Goal: Task Accomplishment & Management: Manage account settings

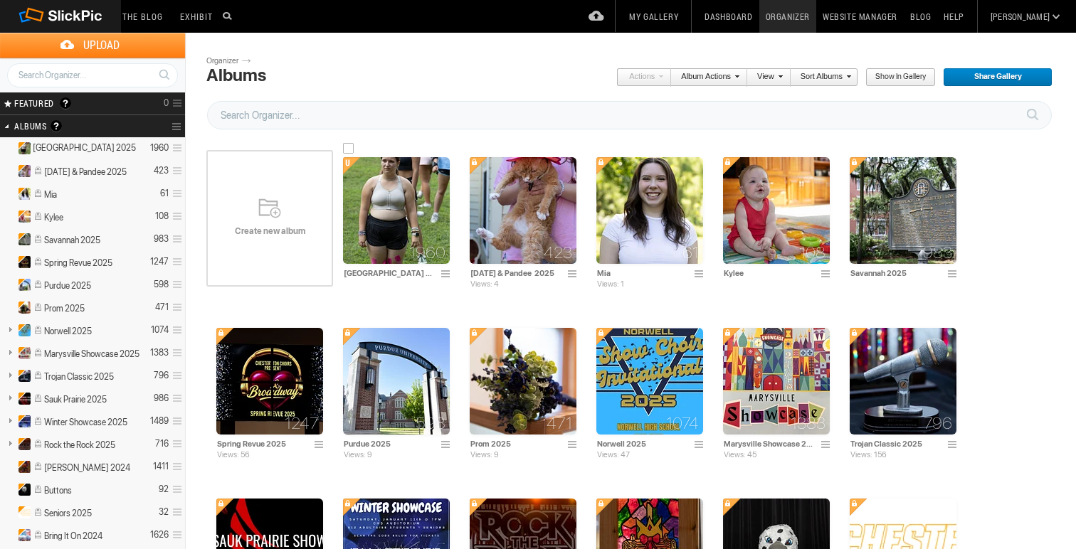
click at [385, 215] on img at bounding box center [396, 210] width 107 height 107
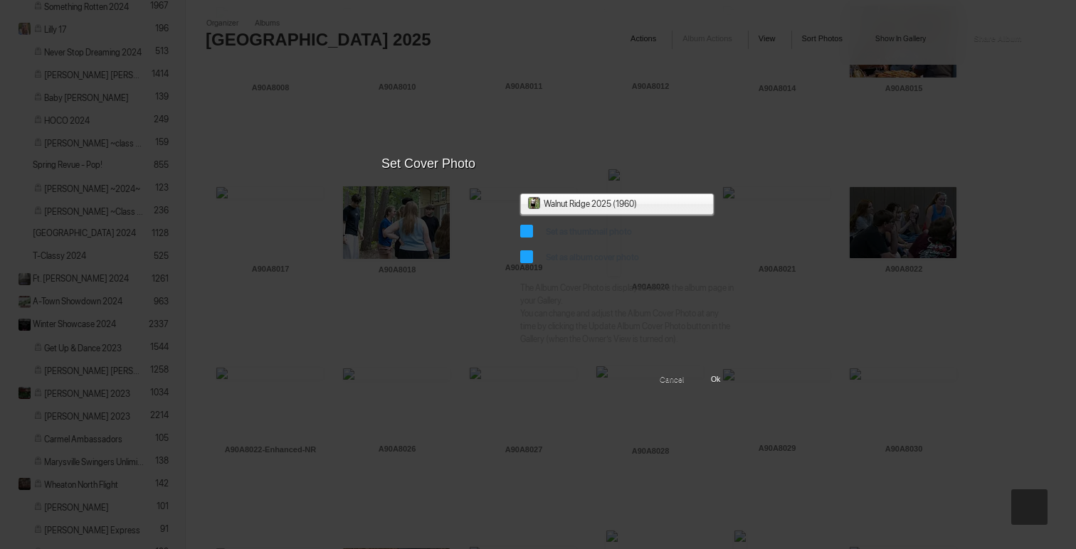
scroll to position [734, 0]
click at [716, 390] on span "Ok" at bounding box center [710, 380] width 19 height 18
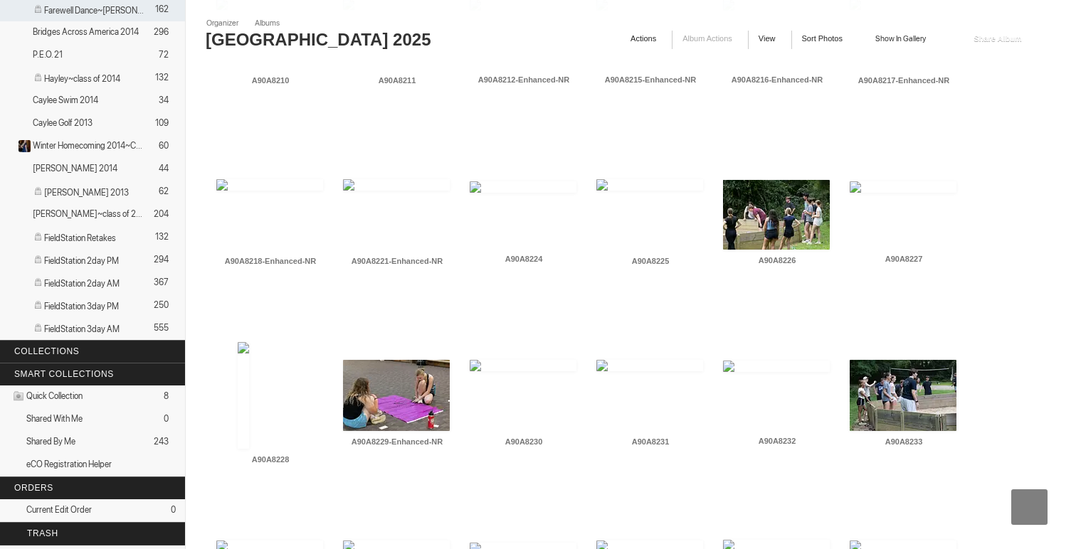
scroll to position [5121, 0]
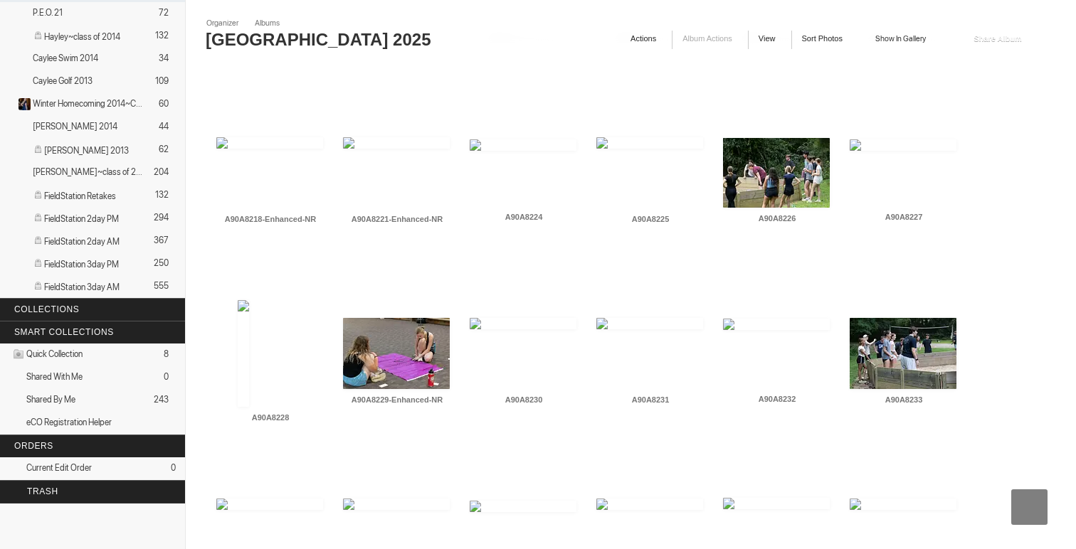
click at [951, 258] on span at bounding box center [955, 261] width 14 height 11
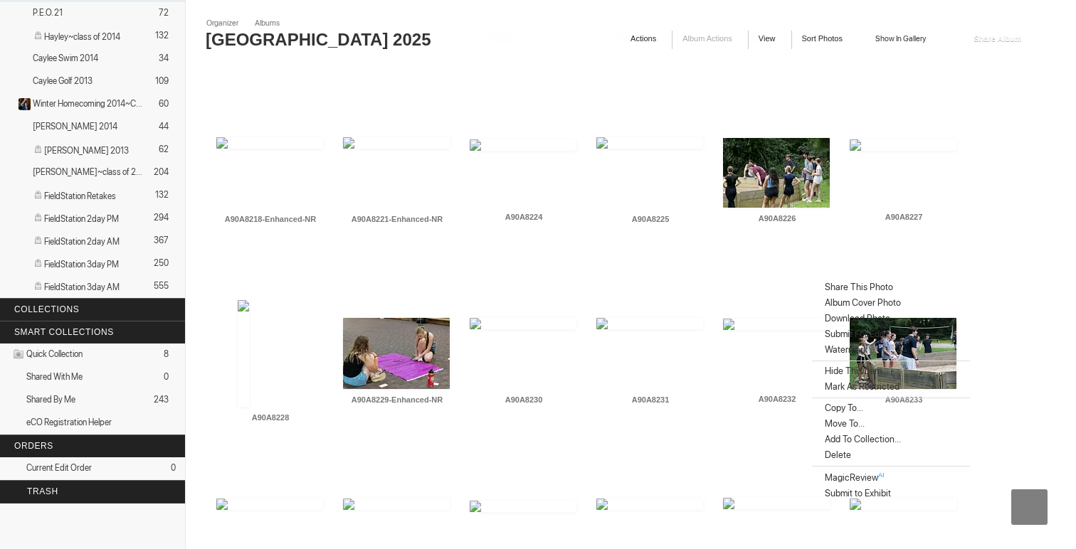
click at [899, 307] on span "Album Cover Photo" at bounding box center [860, 302] width 80 height 11
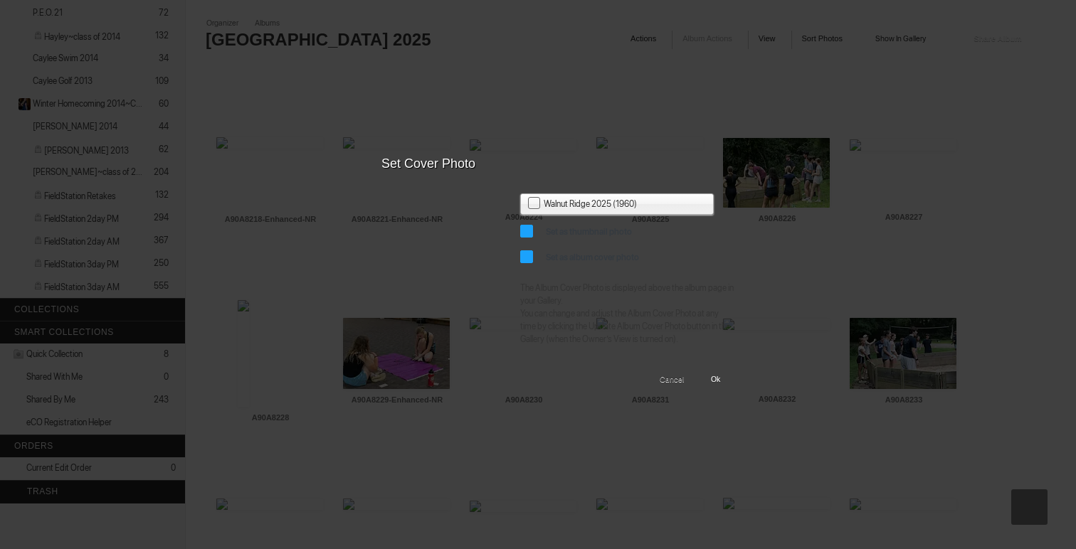
click at [529, 260] on span "Set as album cover photo" at bounding box center [586, 258] width 133 height 26
click at [520, 245] on input "Set as album cover photo" at bounding box center [519, 244] width 1 height 1
checkbox input "false"
click at [720, 390] on link "Ok" at bounding box center [715, 380] width 29 height 18
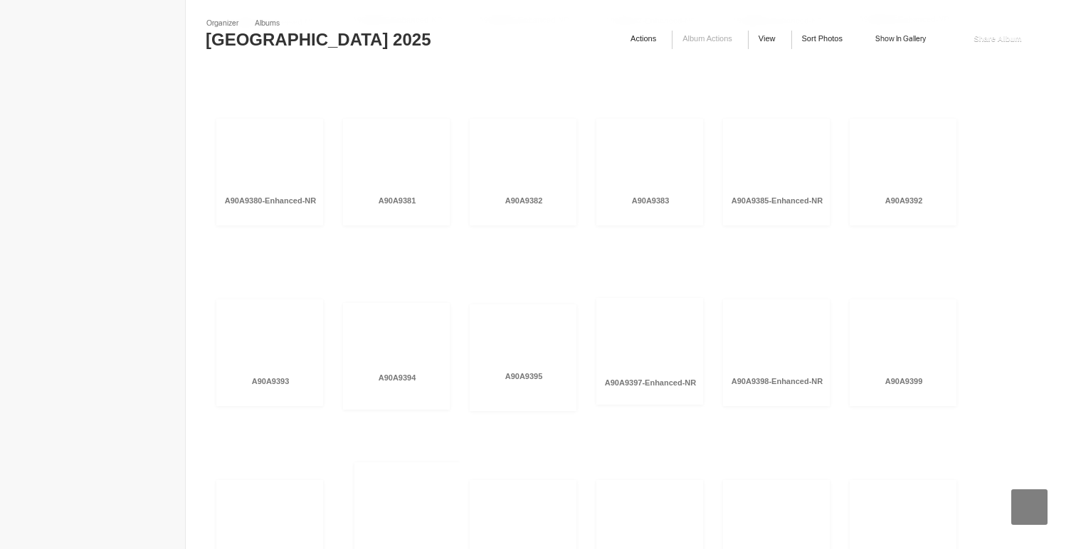
scroll to position [34417, 0]
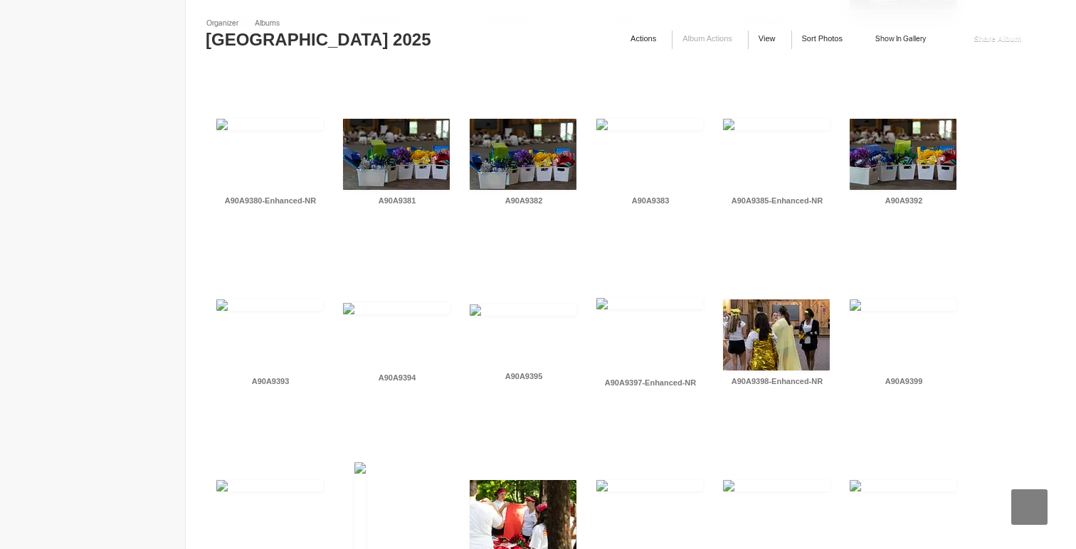
click at [573, 241] on span at bounding box center [575, 243] width 14 height 11
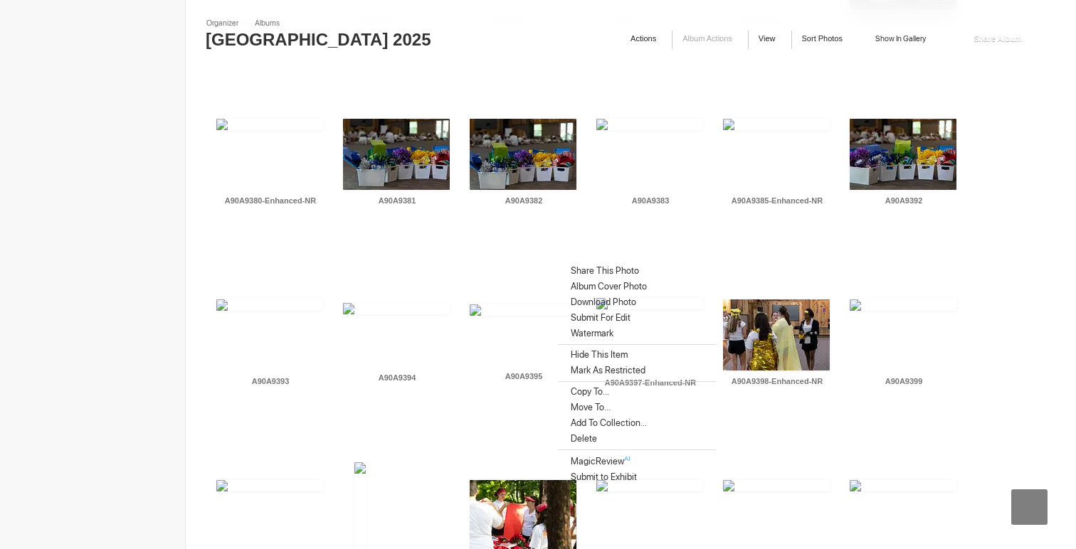
click at [574, 287] on span "Album Cover Photo" at bounding box center [606, 286] width 80 height 11
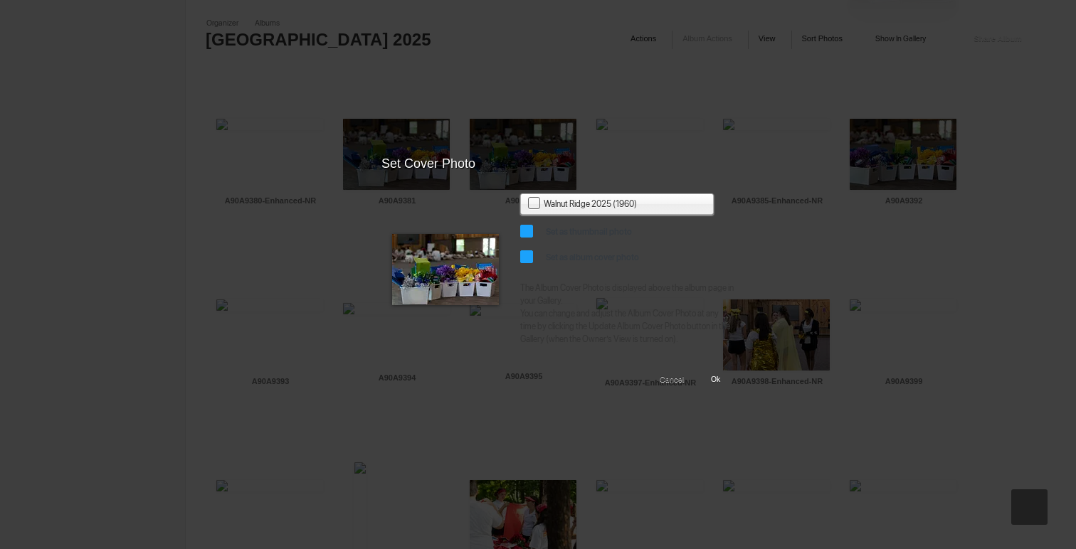
click at [527, 231] on span "Set as thumbnail photo" at bounding box center [583, 232] width 126 height 26
click at [520, 219] on input "Set as thumbnail photo" at bounding box center [519, 218] width 1 height 1
checkbox input "false"
click at [714, 390] on span "Ok" at bounding box center [710, 380] width 19 height 18
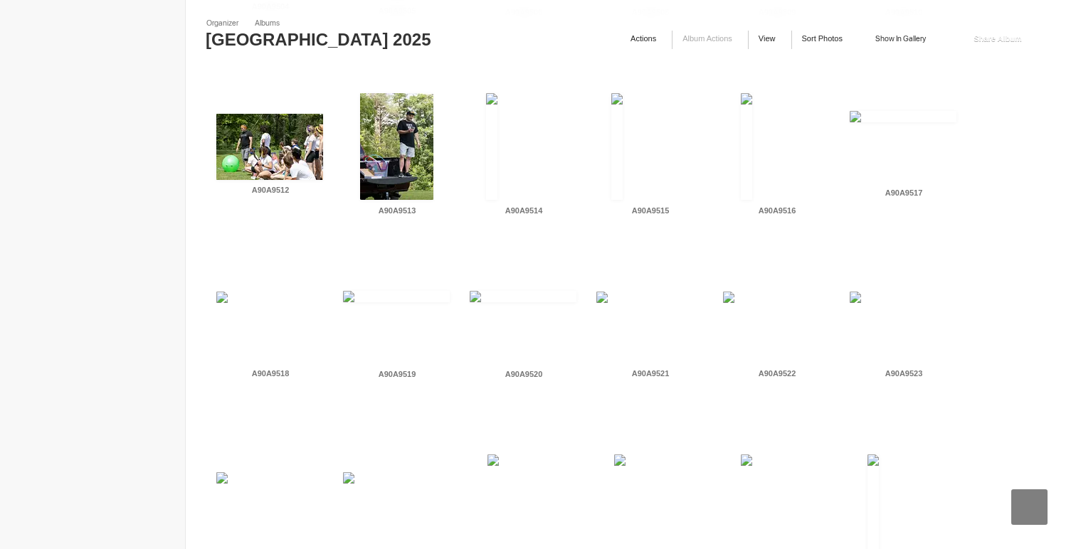
scroll to position [37575, 0]
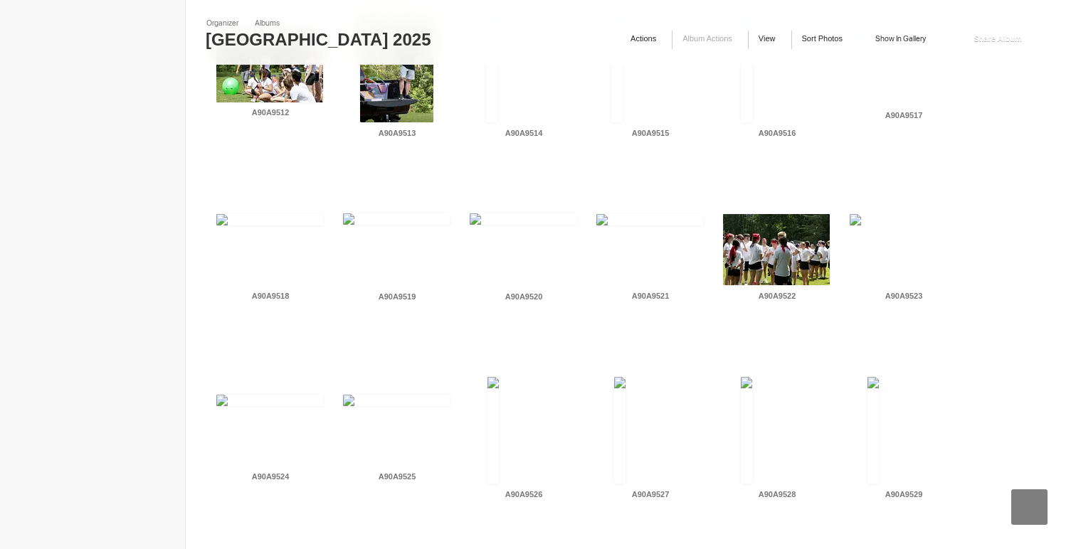
click at [444, 342] on span at bounding box center [448, 338] width 14 height 11
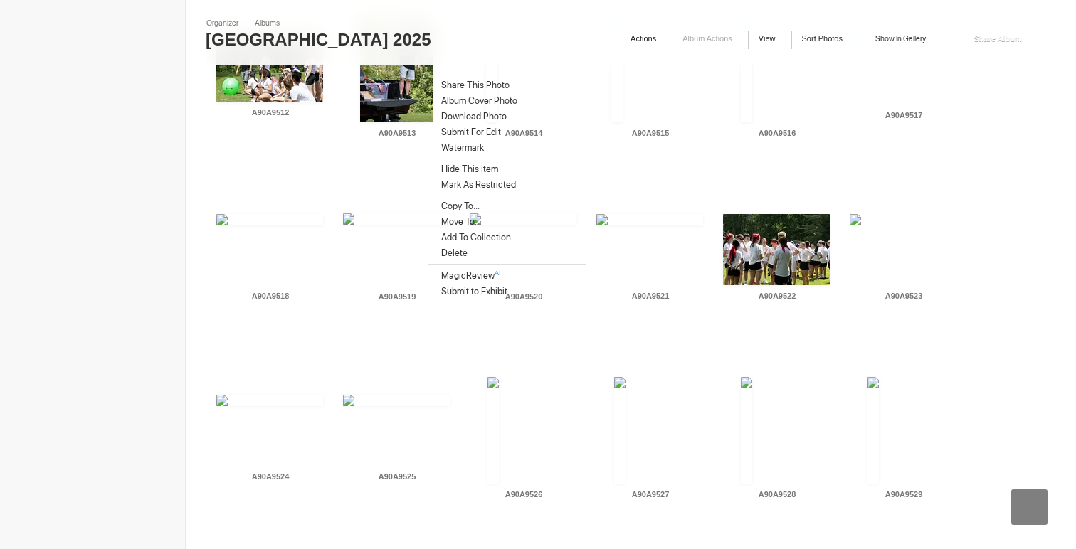
click at [506, 101] on span "Album Cover Photo" at bounding box center [477, 100] width 80 height 11
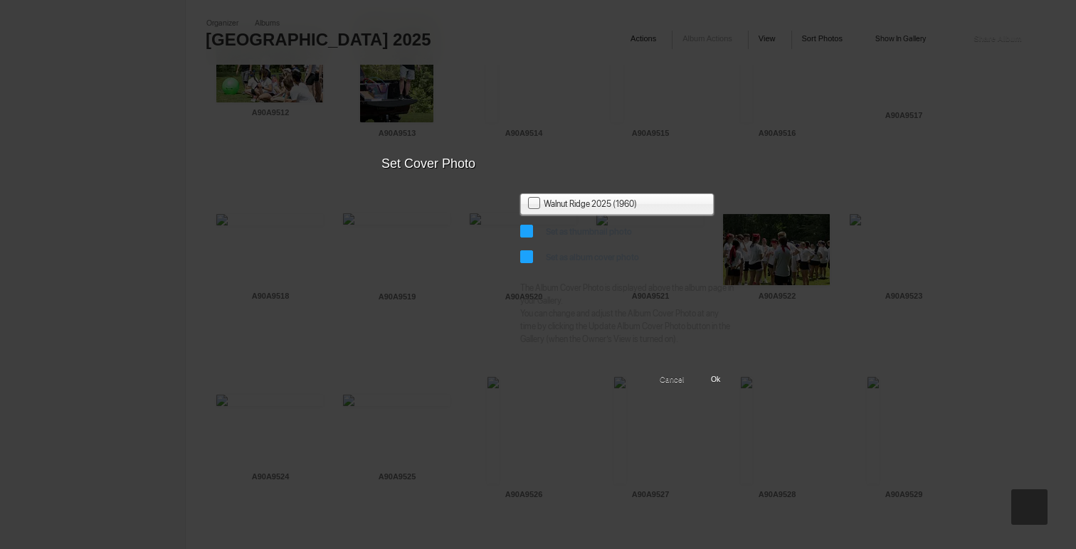
click at [531, 252] on span "Set as album cover photo" at bounding box center [586, 258] width 133 height 26
click at [520, 245] on input "Set as album cover photo" at bounding box center [519, 244] width 1 height 1
checkbox input "false"
click at [708, 390] on span "Ok" at bounding box center [710, 380] width 19 height 18
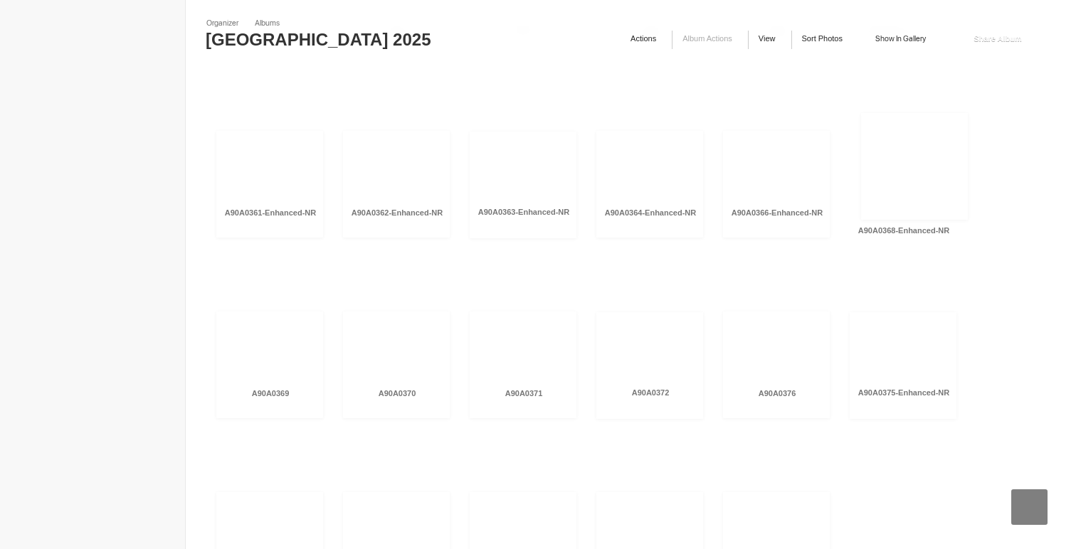
scroll to position [58622, 0]
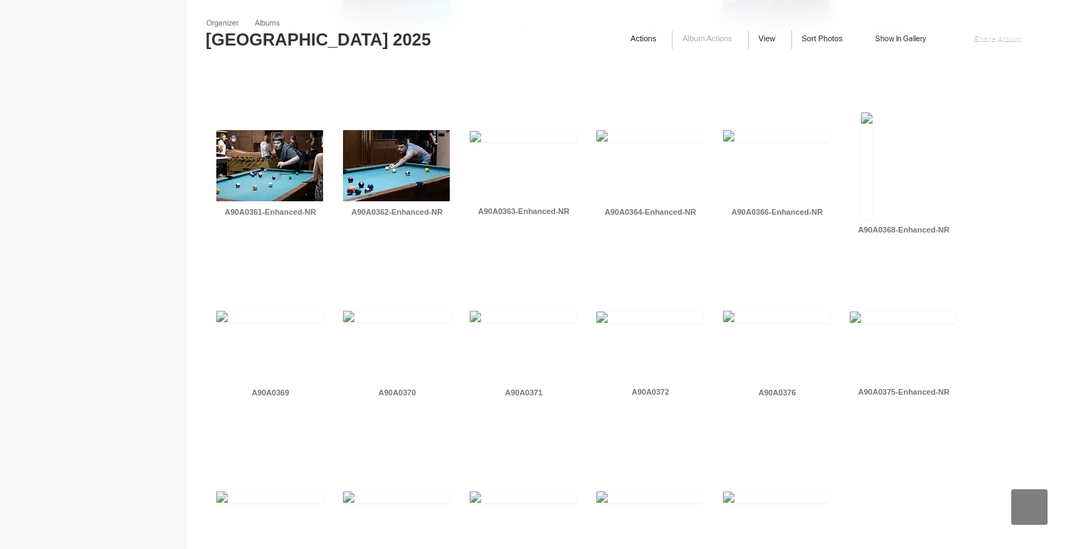
click at [908, 43] on span "Show in Gallery" at bounding box center [895, 40] width 60 height 18
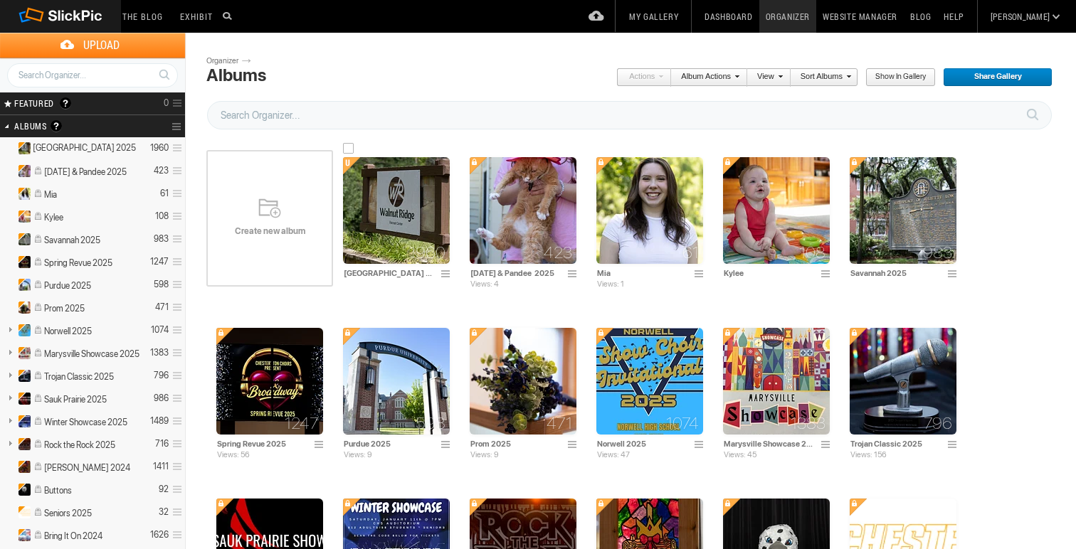
click at [446, 269] on span at bounding box center [447, 274] width 14 height 11
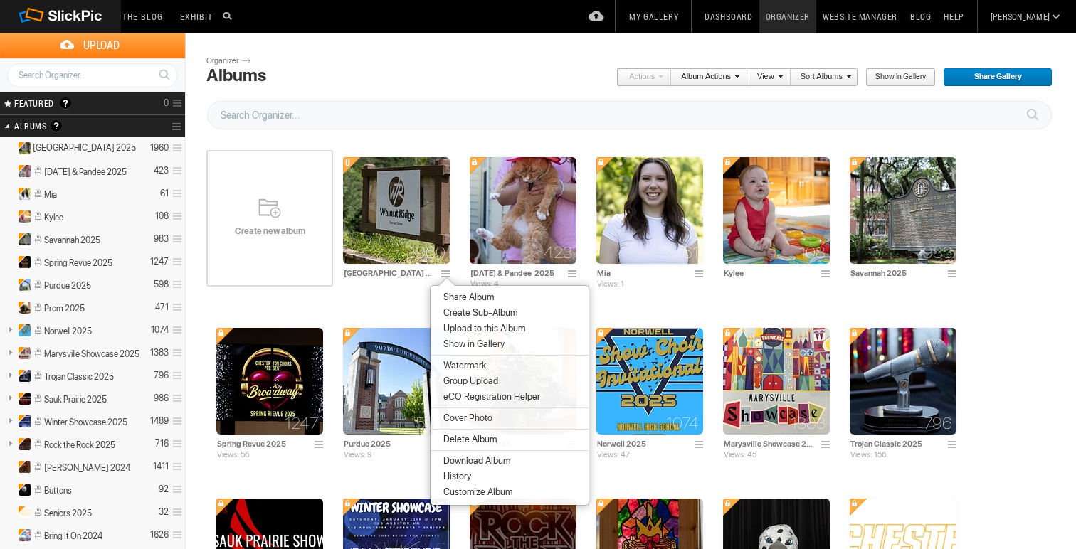
click at [471, 498] on span "Customize Album" at bounding box center [475, 492] width 73 height 11
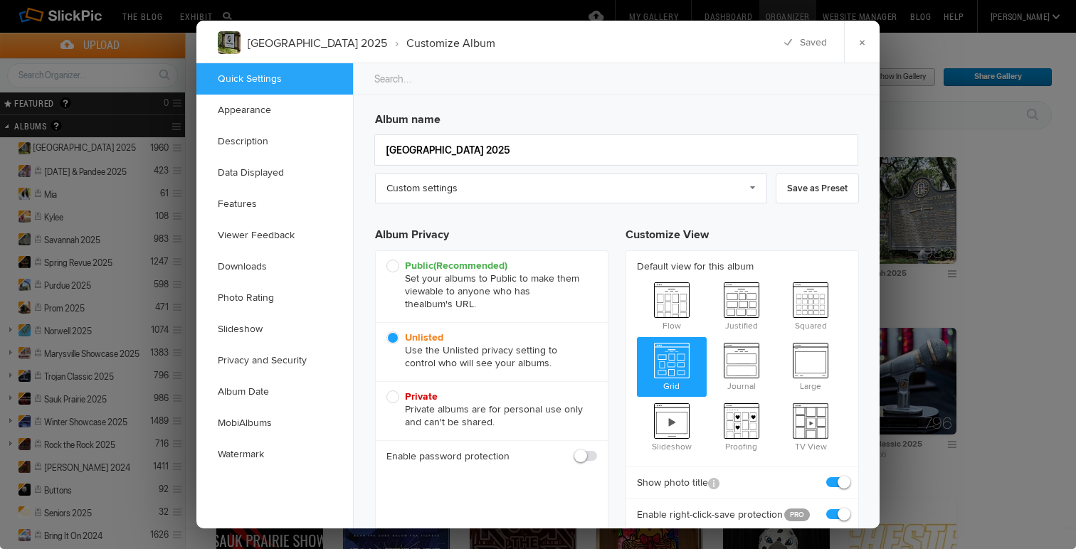
click at [574, 453] on div "Enable password protection" at bounding box center [492, 456] width 232 height 32
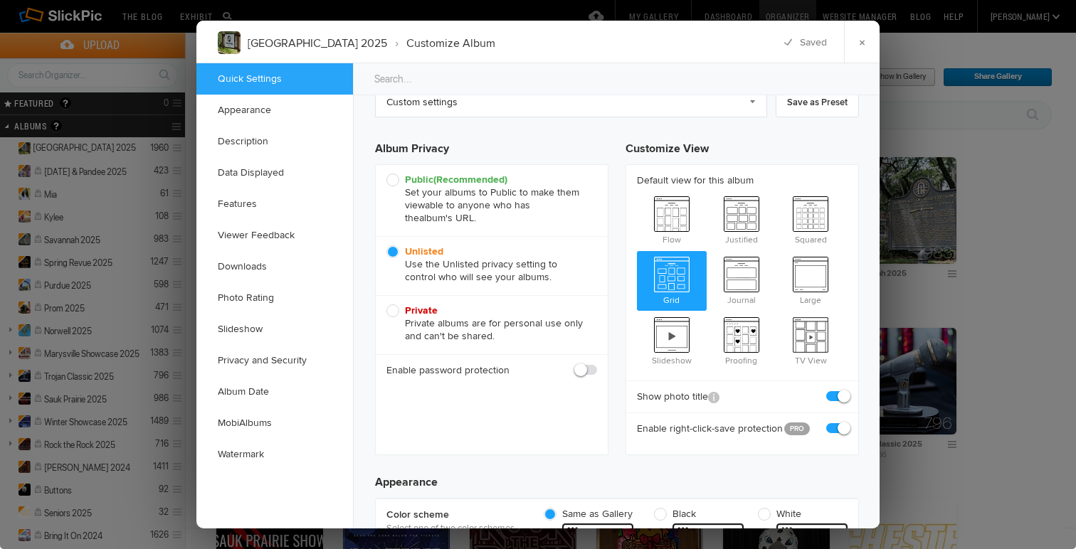
scroll to position [90, 0]
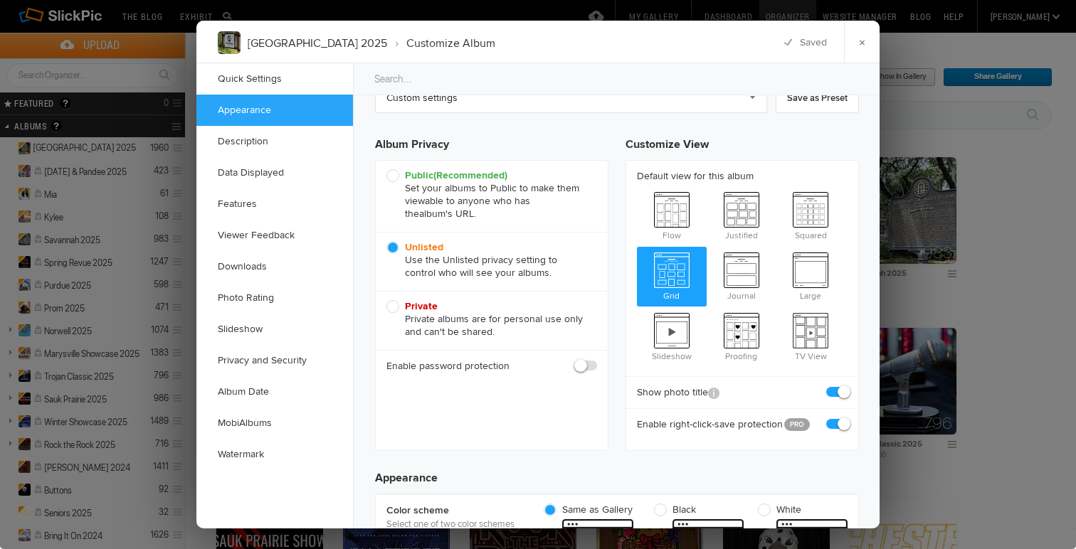
click at [597, 359] on span at bounding box center [597, 359] width 0 height 0
click at [596, 359] on input "checkbox" at bounding box center [596, 359] width 1 height 1
checkbox input "true"
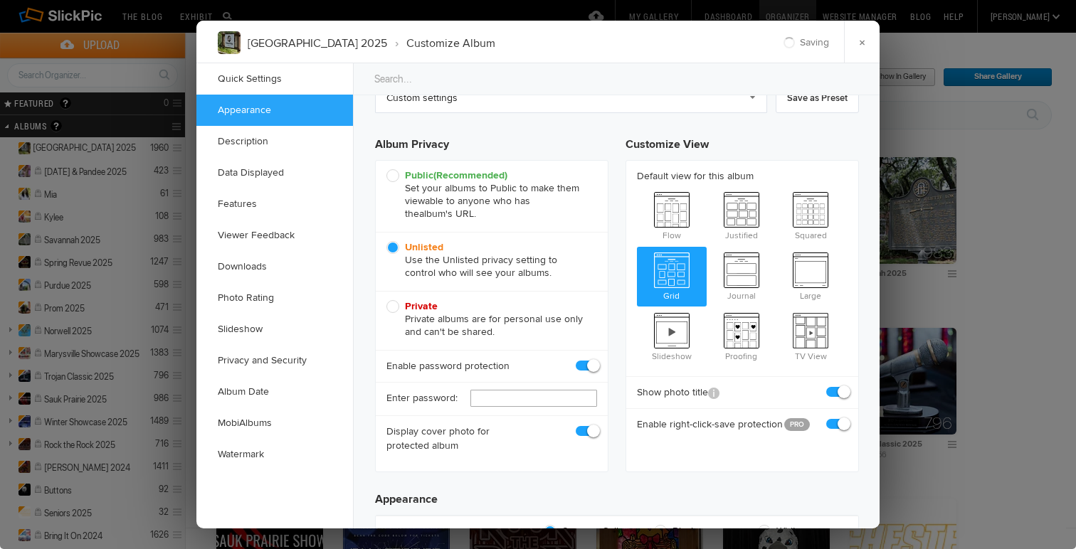
click at [554, 393] on input "text" at bounding box center [533, 398] width 127 height 17
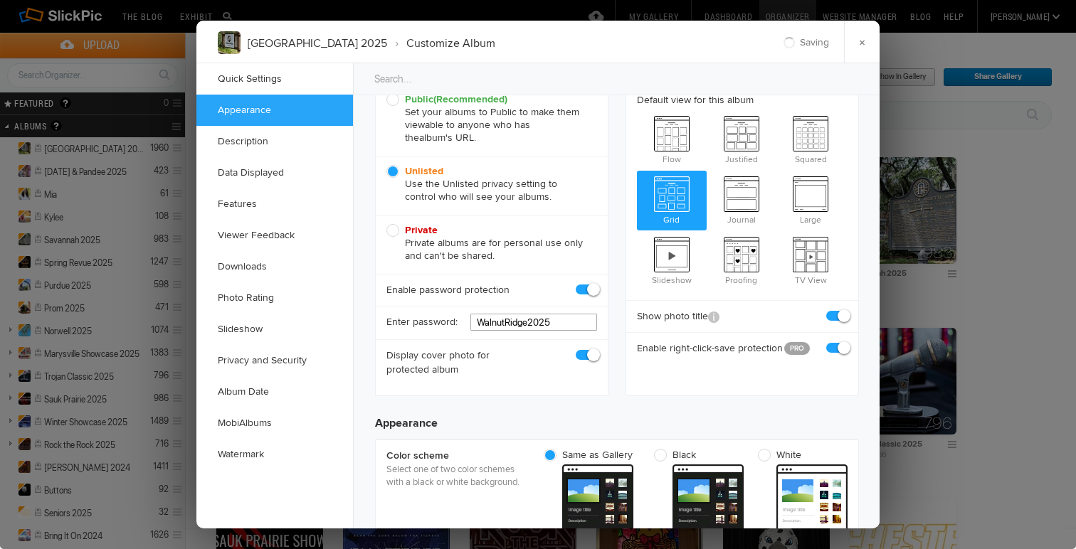
scroll to position [193, 0]
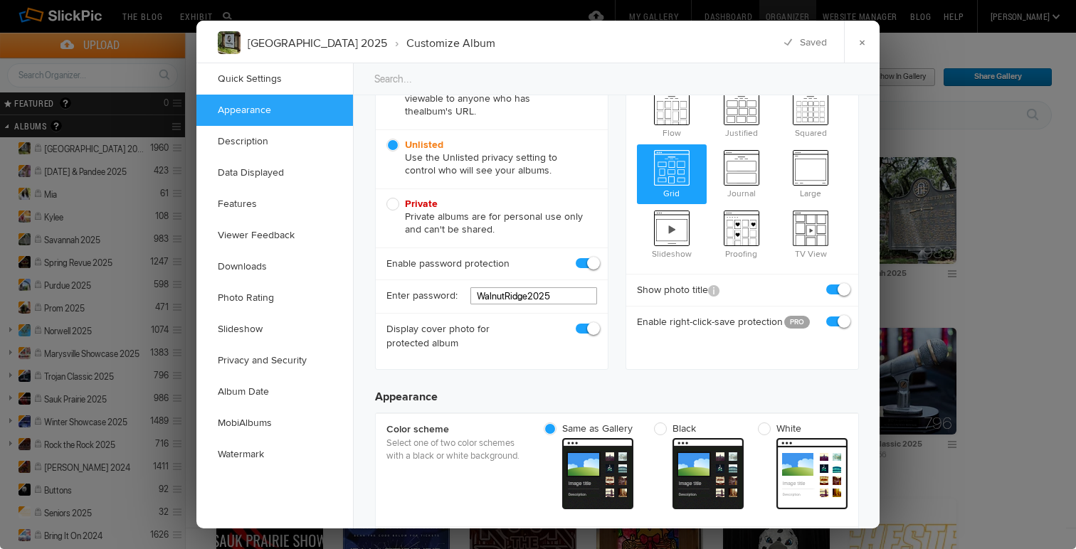
type input "WalnutRidge2025"
click at [847, 315] on span at bounding box center [847, 315] width 0 height 0
click at [847, 315] on input "checkbox" at bounding box center [847, 314] width 1 height 1
checkbox input "false"
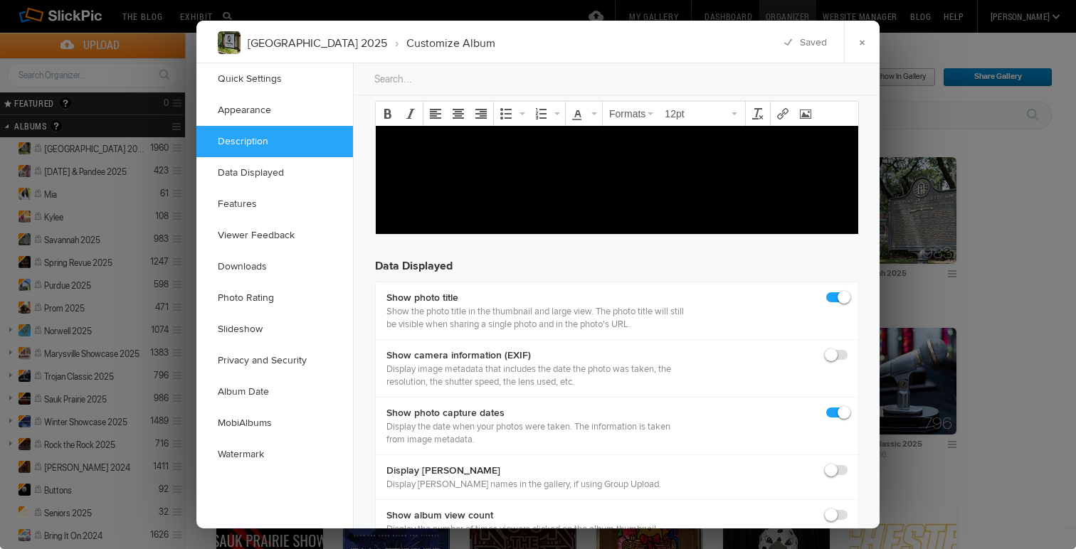
scroll to position [1188, 0]
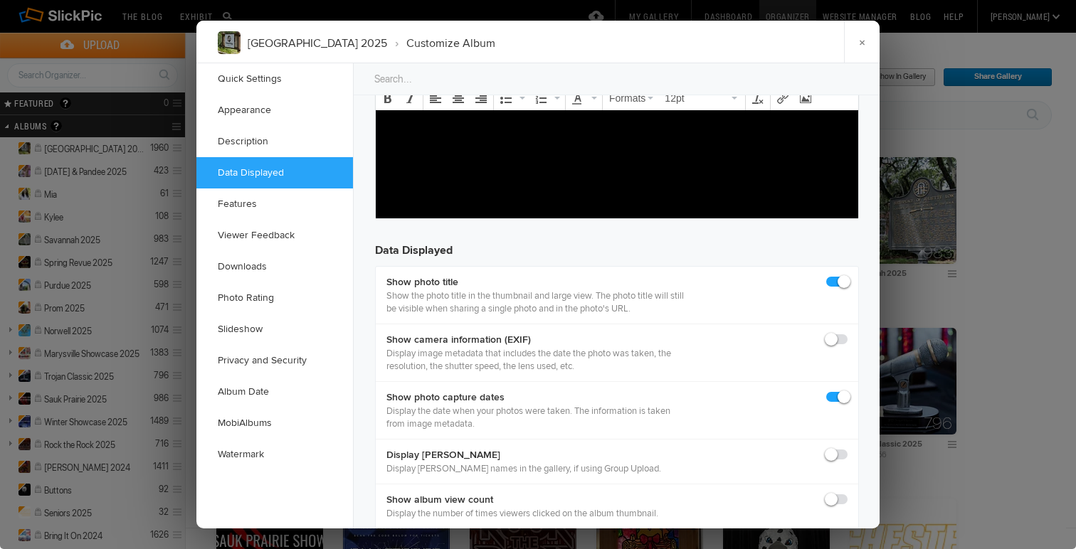
click at [847, 275] on span at bounding box center [847, 275] width 0 height 0
click at [847, 275] on input "checkbox" at bounding box center [847, 275] width 1 height 1
checkbox input "false"
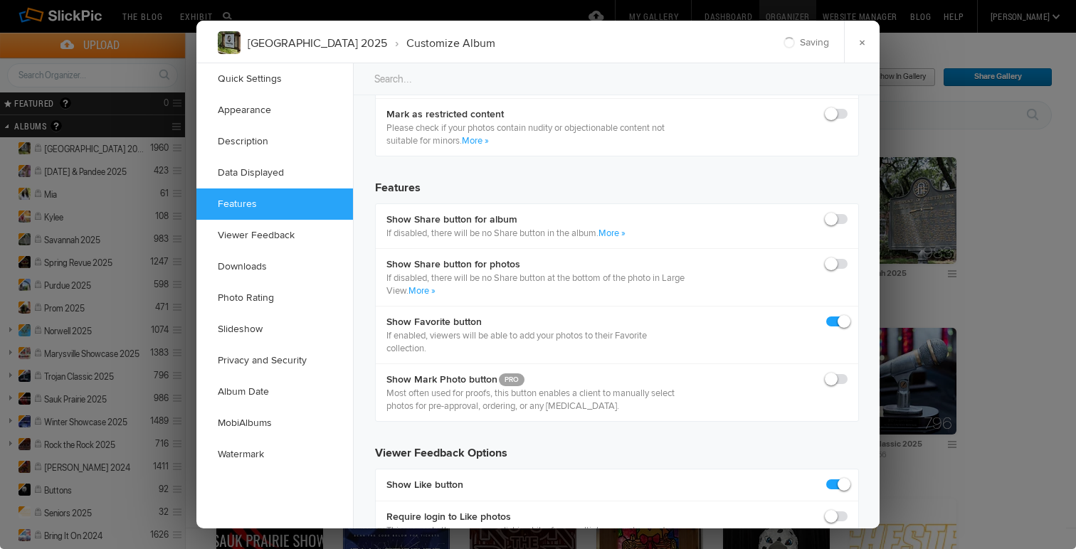
scroll to position [1678, 0]
click at [847, 211] on span at bounding box center [847, 211] width 0 height 0
click at [847, 211] on input "checkbox" at bounding box center [847, 210] width 1 height 1
checkbox input "true"
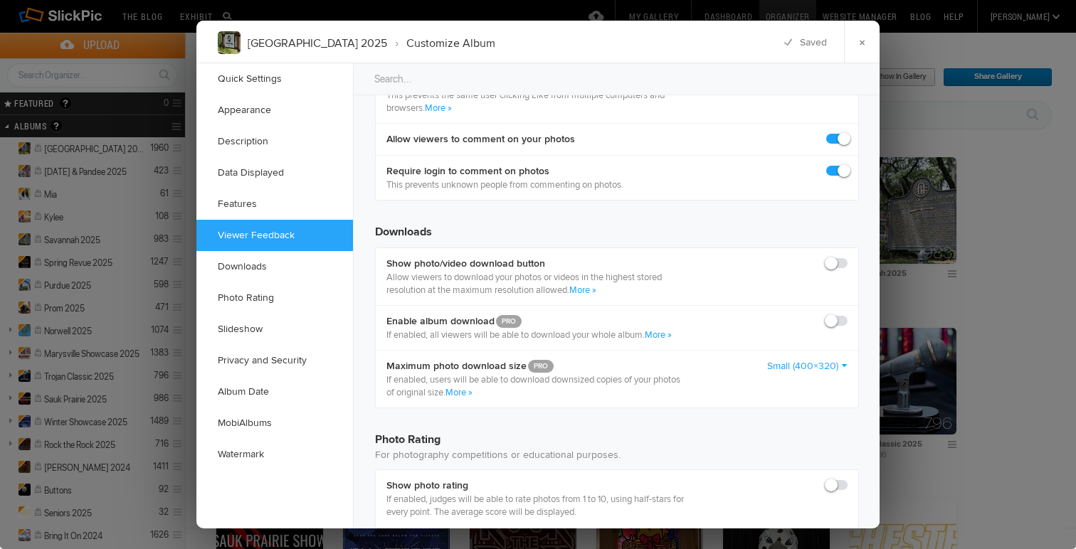
scroll to position [2136, 0]
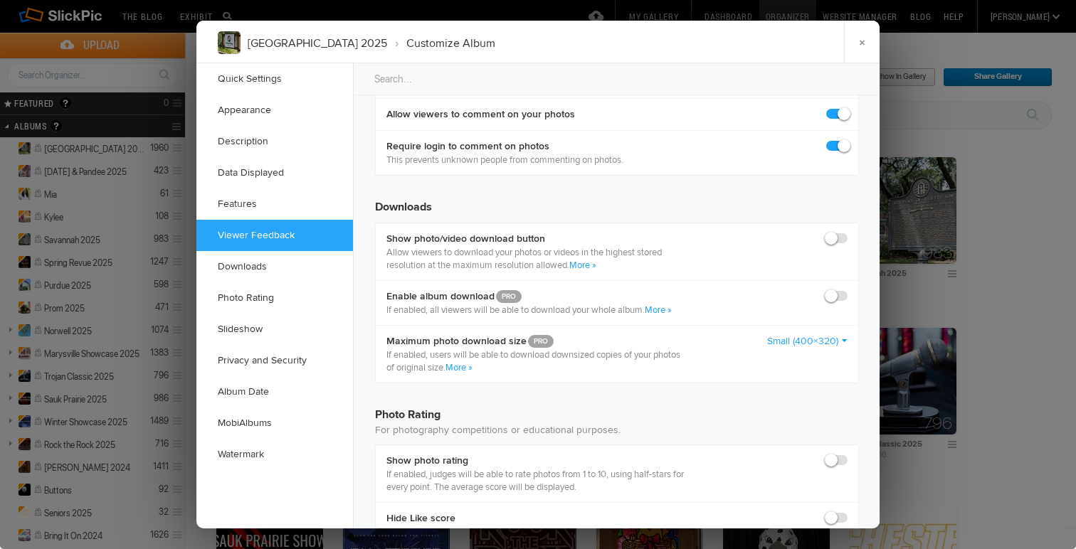
click at [847, 232] on span at bounding box center [847, 232] width 0 height 0
click at [847, 232] on input "checkbox" at bounding box center [847, 231] width 1 height 1
checkbox input "true"
click at [847, 290] on span at bounding box center [847, 290] width 0 height 0
click at [847, 290] on input "checkbox" at bounding box center [847, 289] width 1 height 1
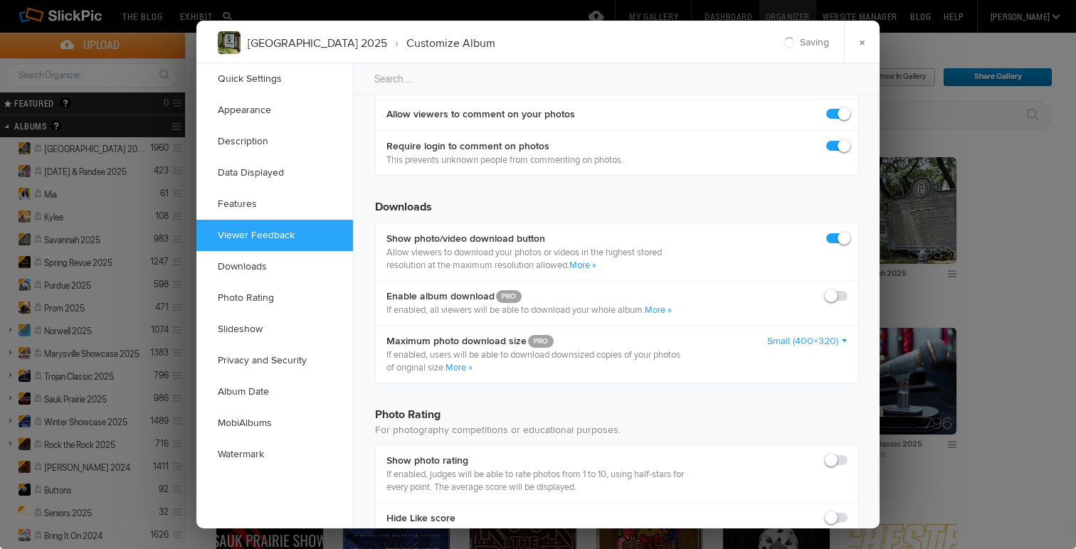
checkbox input "true"
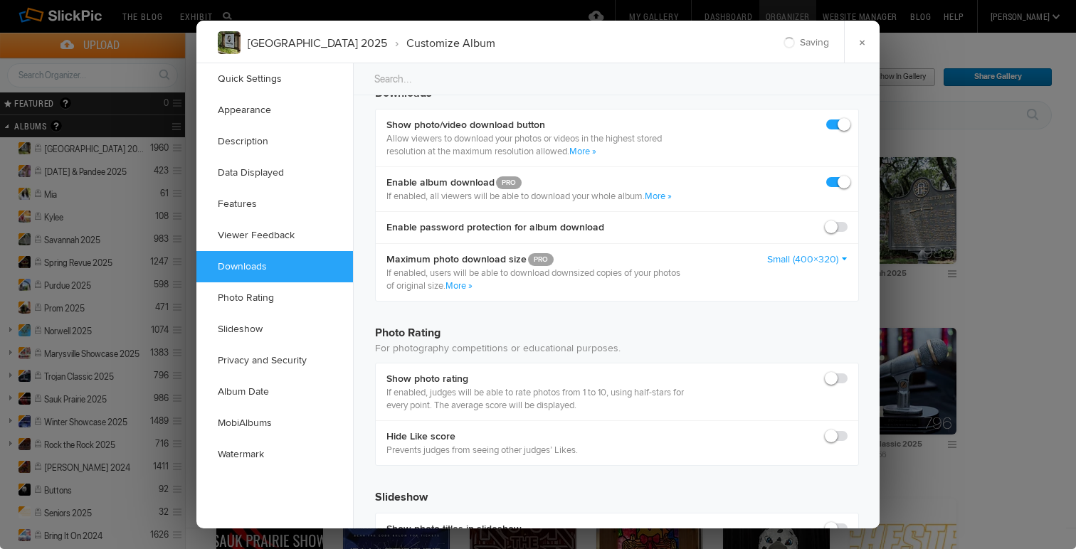
scroll to position [2271, 0]
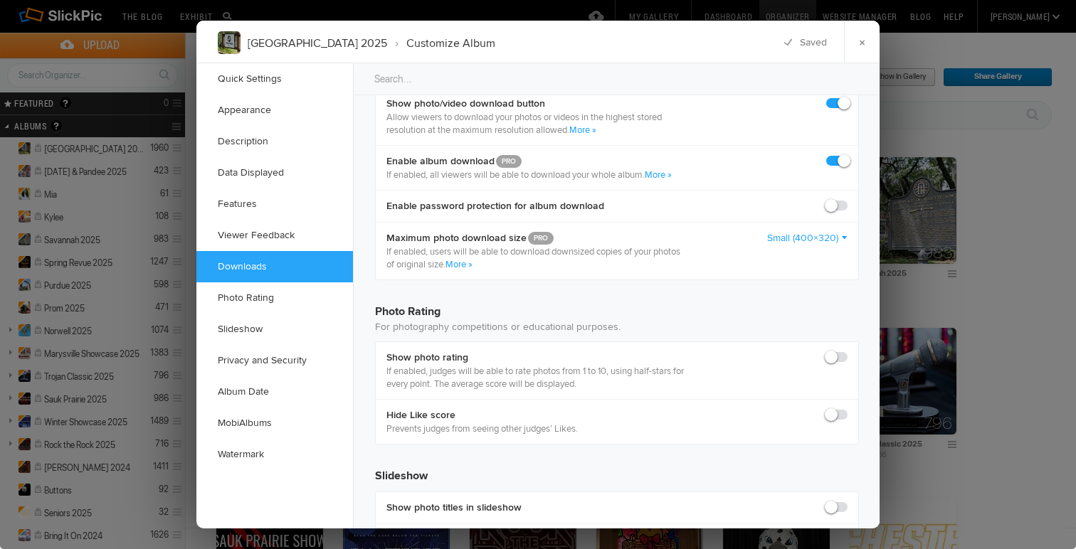
click at [835, 245] on link "Small (400×320)" at bounding box center [807, 238] width 80 height 14
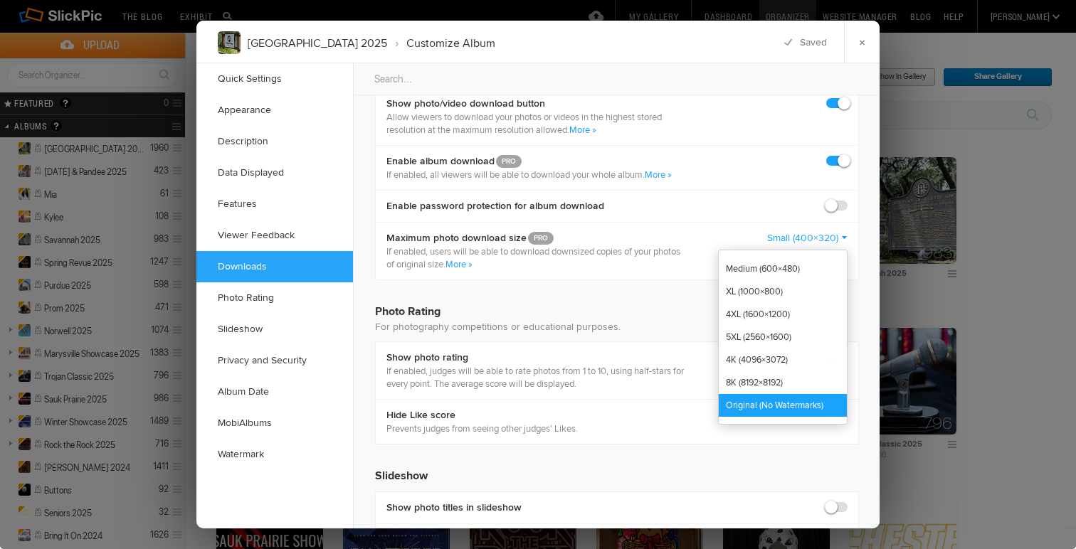
click at [762, 417] on link "Original (No Watermarks)" at bounding box center [783, 405] width 128 height 23
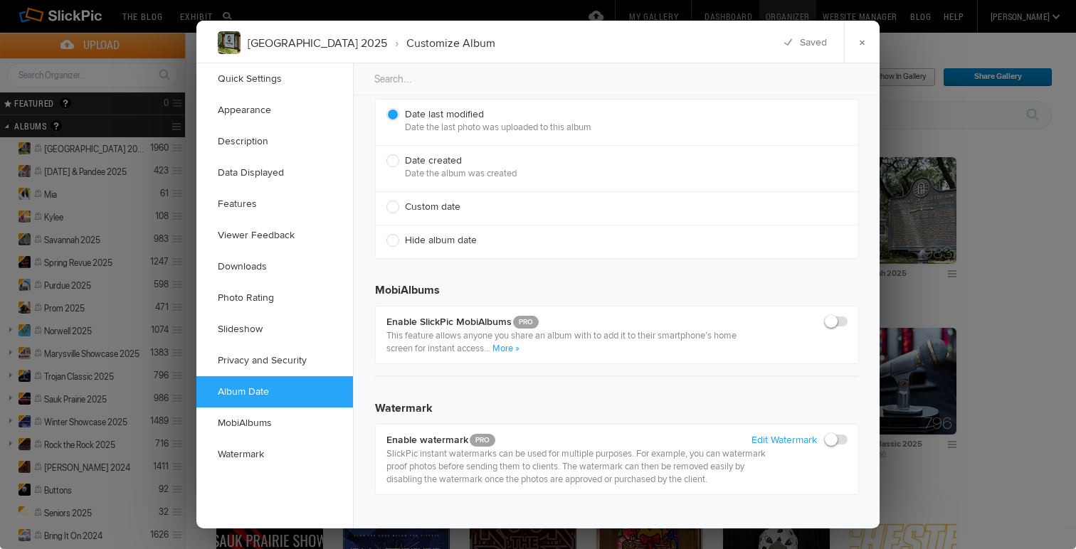
scroll to position [3328, 0]
click at [854, 46] on link "×" at bounding box center [862, 42] width 36 height 43
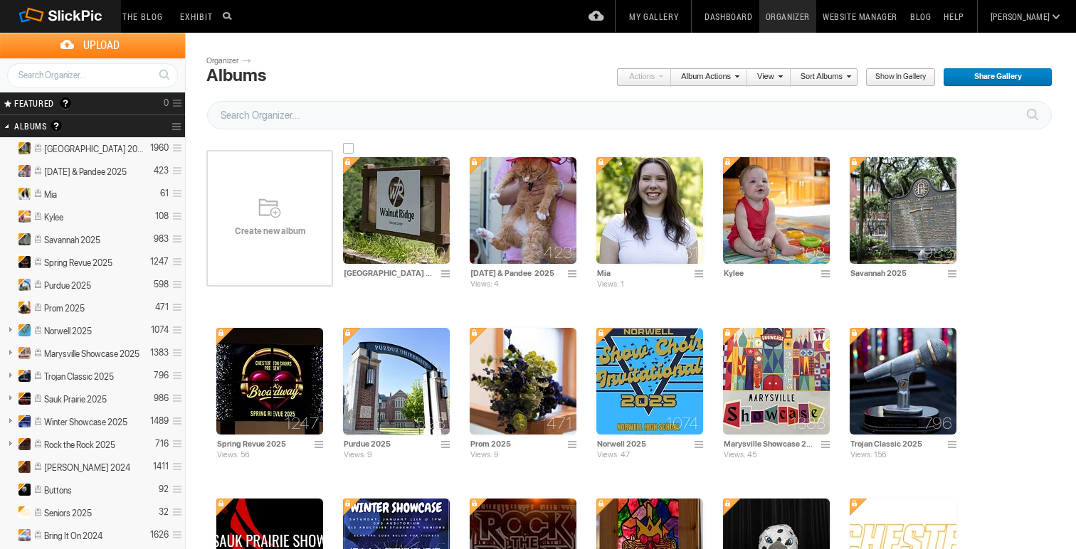
click at [422, 215] on img at bounding box center [396, 210] width 107 height 107
click at [419, 217] on img at bounding box center [396, 210] width 107 height 107
